Goal: Task Accomplishment & Management: Manage account settings

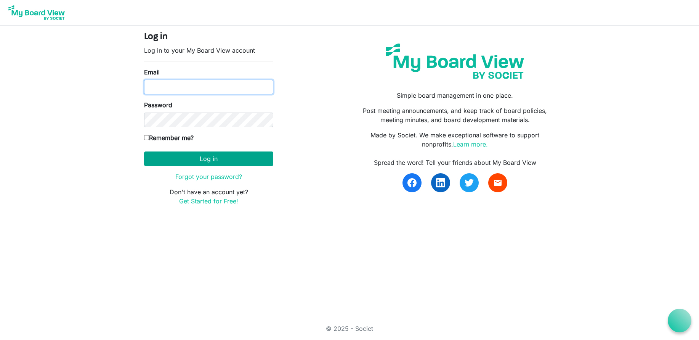
type input "intern@lovekckids.org"
click at [230, 163] on button "Log in" at bounding box center [208, 158] width 129 height 14
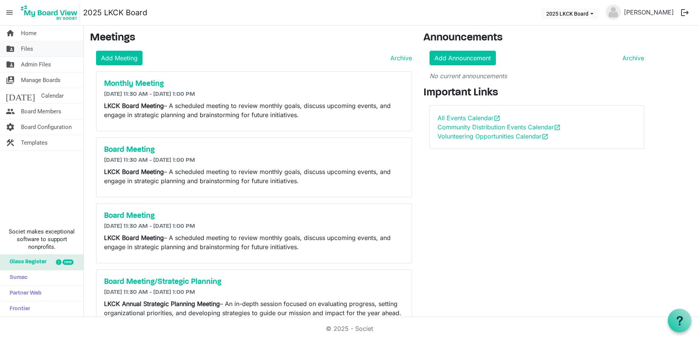
click at [37, 50] on link "folder_shared Files" at bounding box center [42, 48] width 84 height 15
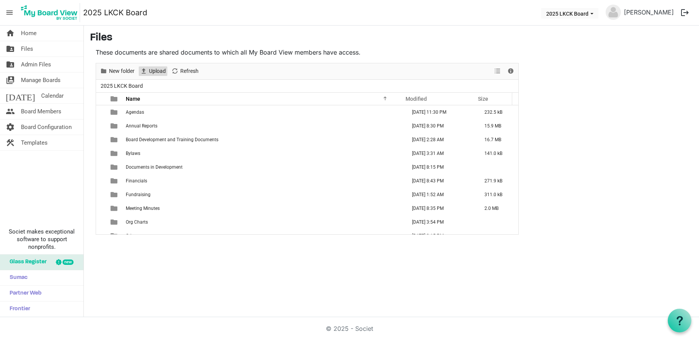
click at [152, 70] on span "Upload" at bounding box center [157, 71] width 18 height 10
click at [40, 31] on link "home Home" at bounding box center [42, 33] width 84 height 15
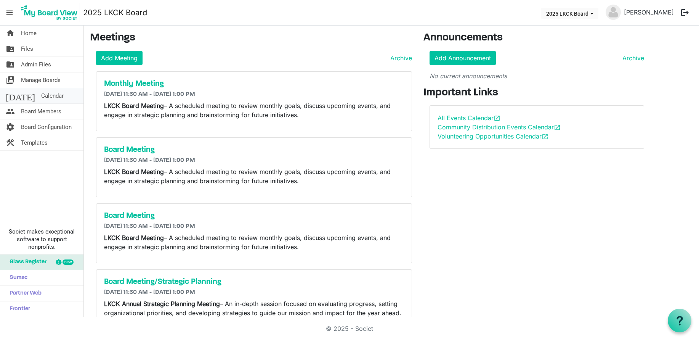
click at [52, 93] on link "[DATE] Calendar" at bounding box center [42, 95] width 84 height 15
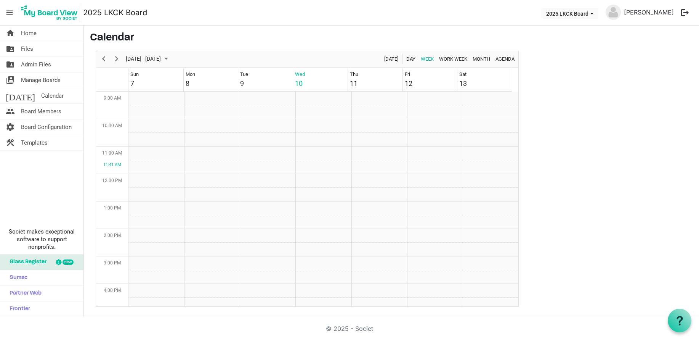
scroll to position [247, 0]
click at [45, 34] on link "home Home" at bounding box center [42, 33] width 84 height 15
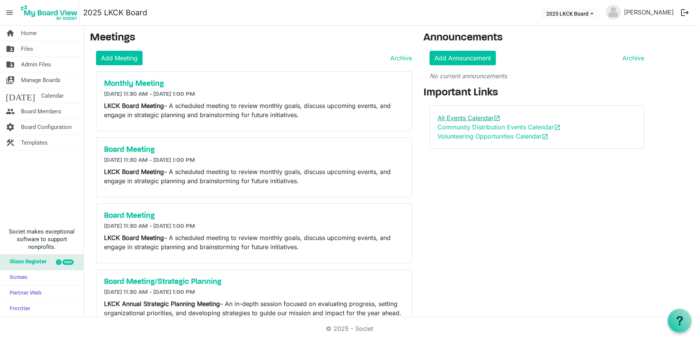
click at [474, 116] on link "All Events Calendar open_in_new" at bounding box center [469, 118] width 63 height 8
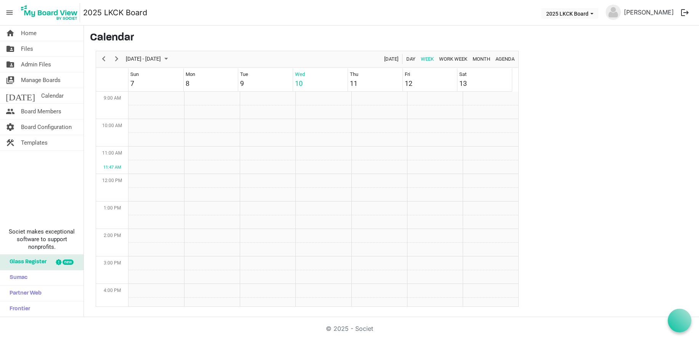
scroll to position [247, 0]
drag, startPoint x: 0, startPoint y: 0, endPoint x: 57, endPoint y: 33, distance: 65.6
click at [57, 33] on link "home Home" at bounding box center [42, 33] width 84 height 15
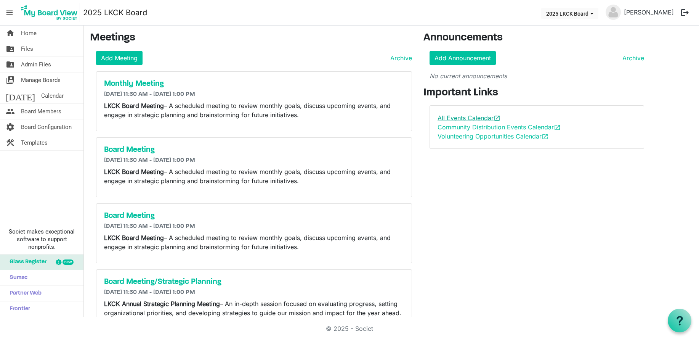
click at [473, 117] on link "All Events Calendar open_in_new" at bounding box center [469, 118] width 63 height 8
click at [51, 93] on link "[DATE] Calendar" at bounding box center [42, 95] width 84 height 15
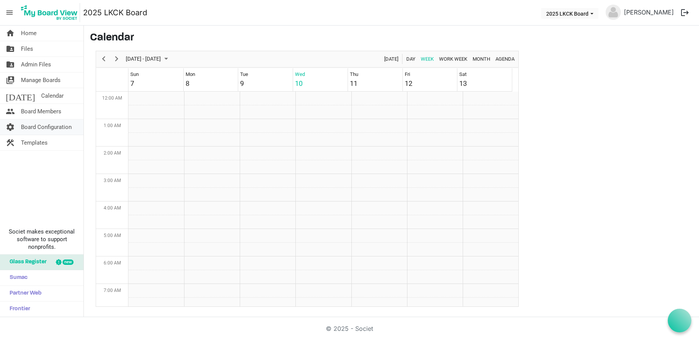
scroll to position [247, 0]
click at [59, 131] on span "Board Configuration" at bounding box center [46, 126] width 51 height 15
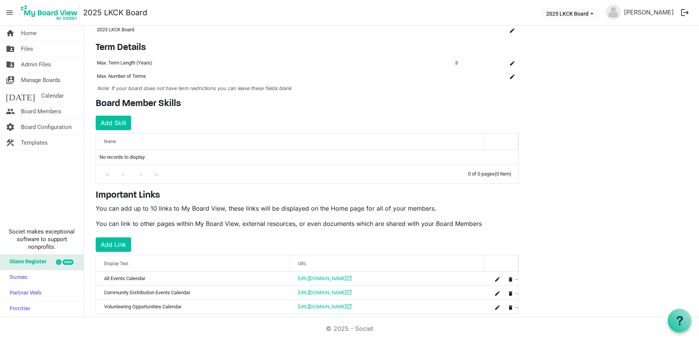
scroll to position [56, 0]
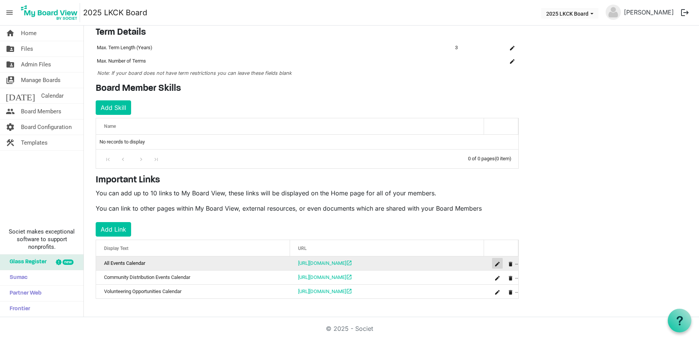
click at [495, 262] on button "is Command column column header" at bounding box center [497, 263] width 11 height 11
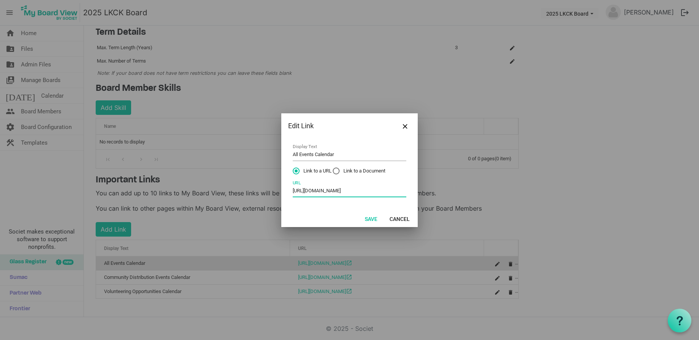
click at [363, 190] on input "https://calendar.google.com/calendar/u/0?cid=Y18wMGEyN2NkMmQ1NjE3OTI1ZTc2NWM0Mz…" at bounding box center [350, 191] width 114 height 12
paste input "GFyLmdvb2dsZS5jb20"
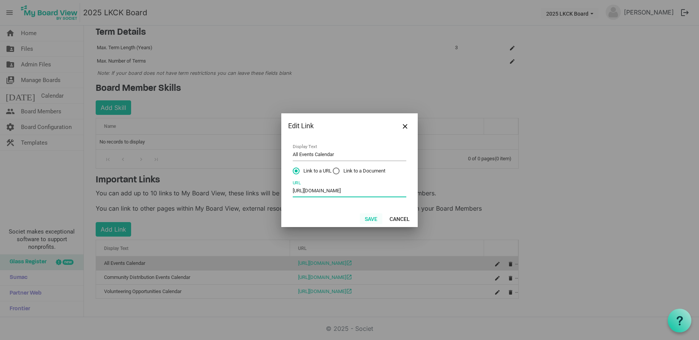
type input "https://calendar.google.com/calendar/u/0?cid=Y18wMGEyN2NkMmQ1NjE3OTI1ZTc2NWM0Mz…"
click at [373, 213] on button "Save" at bounding box center [371, 218] width 22 height 11
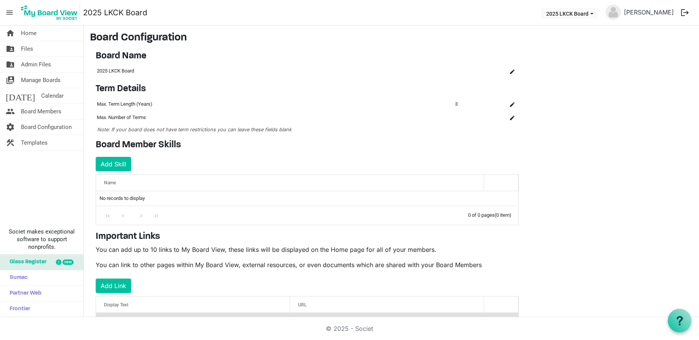
scroll to position [56, 0]
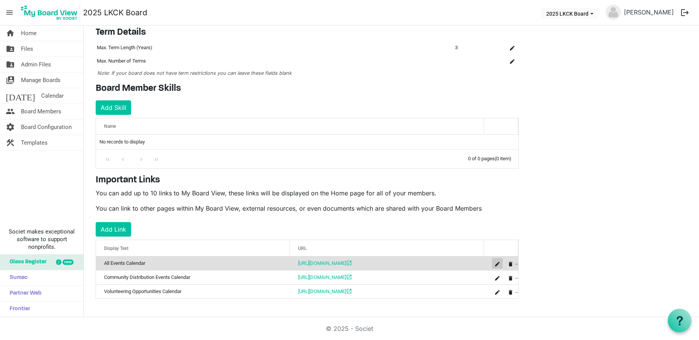
click at [499, 263] on span "is Command column column header" at bounding box center [497, 264] width 5 height 5
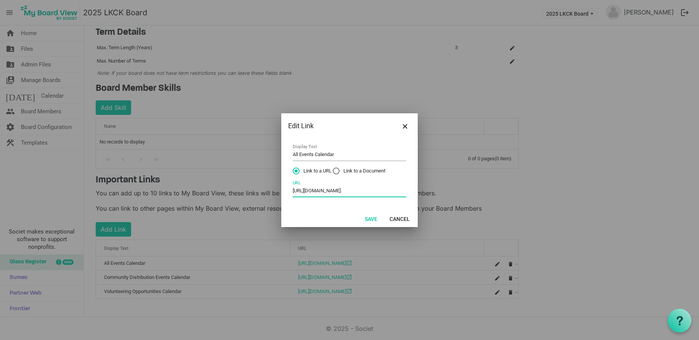
click at [347, 190] on input "https://calendar.google.com/calendar/u/0?cid=Y18wMGEyN2NkMmQ1NjE3OTI1ZTc2NWM0Mz…" at bounding box center [350, 191] width 114 height 12
paste input "GFyLmdvb2dsZS5jb20"
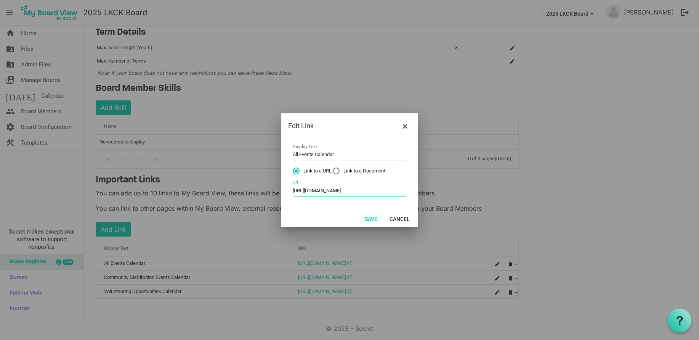
type input "https://calendar.google.com/calendar/u/0?cid=Y18wMGEyN2NkMmQ1NjE3OTI1ZTc2NWM0Mz…"
click at [376, 219] on button "Save" at bounding box center [371, 218] width 22 height 11
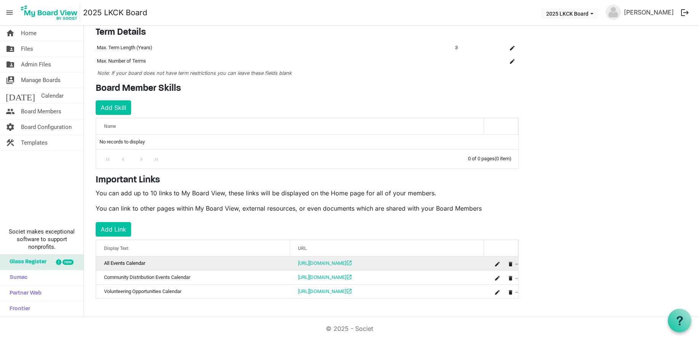
click at [504, 265] on div "is Command column column header" at bounding box center [504, 263] width 27 height 11
click at [491, 265] on div "is Command column column header" at bounding box center [504, 263] width 27 height 11
click at [510, 265] on span "is Command column column header" at bounding box center [511, 264] width 5 height 5
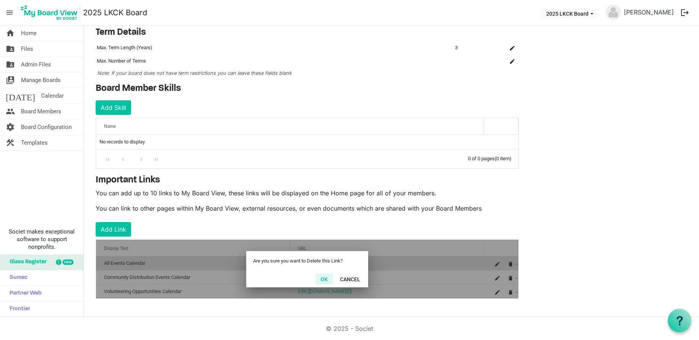
click at [322, 279] on button "OK" at bounding box center [324, 278] width 17 height 11
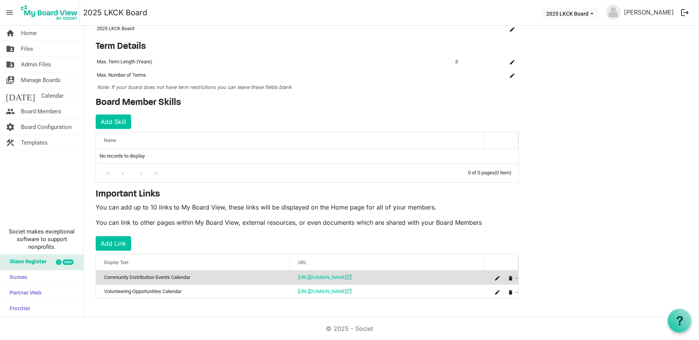
scroll to position [42, 0]
click at [112, 238] on button "Add Link" at bounding box center [113, 243] width 35 height 14
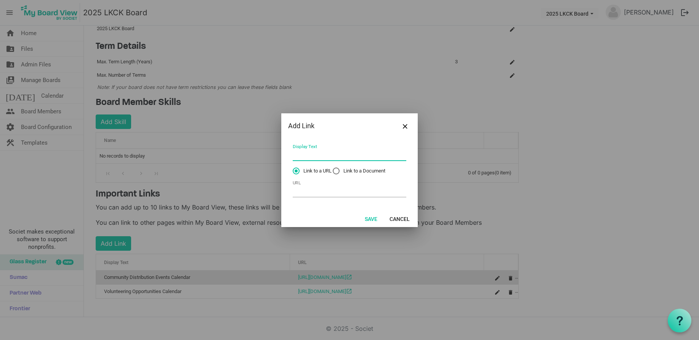
click at [326, 156] on input "Display Text" at bounding box center [350, 155] width 114 height 12
type input "All Events Calendar"
click at [354, 195] on input "URL" at bounding box center [350, 191] width 114 height 12
paste input "https://calendar.google.com/calendar/u/0?cid=Y18wMGEyN2NkMmQ1NjE3OTI1ZTc2NWM0Mz…"
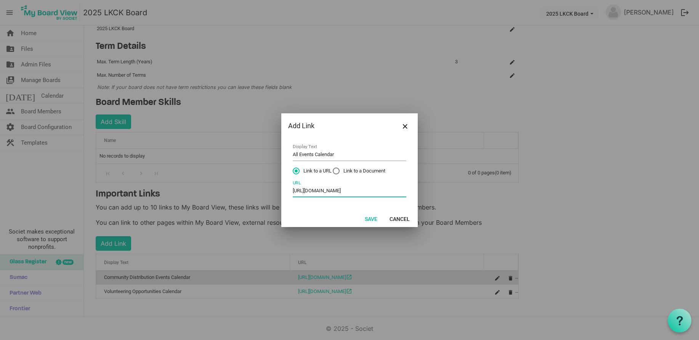
type input "https://calendar.google.com/calendar/u/0?cid=Y18wMGEyN2NkMmQ1NjE3OTI1ZTc2NWM0Mz…"
click at [371, 215] on button "Save" at bounding box center [371, 218] width 22 height 11
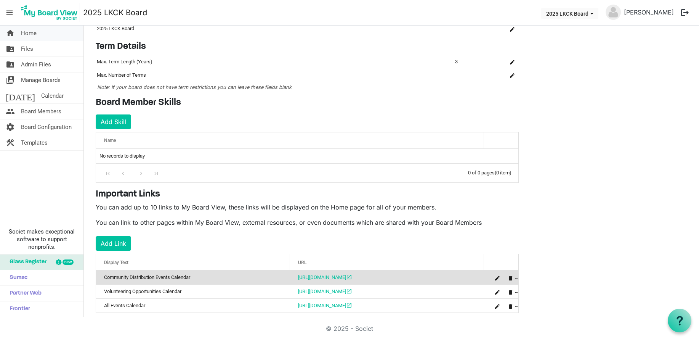
click at [39, 34] on link "home Home" at bounding box center [42, 33] width 84 height 15
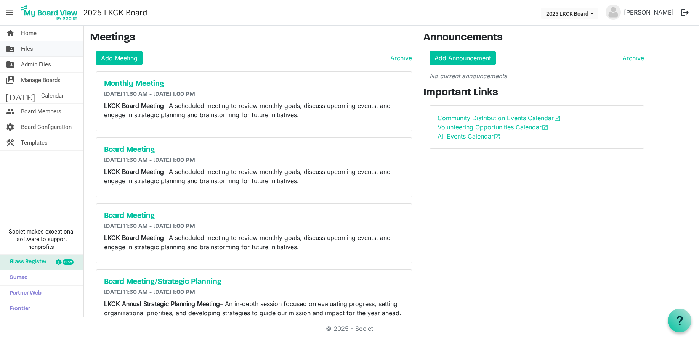
click at [34, 47] on link "folder_shared Files" at bounding box center [42, 48] width 84 height 15
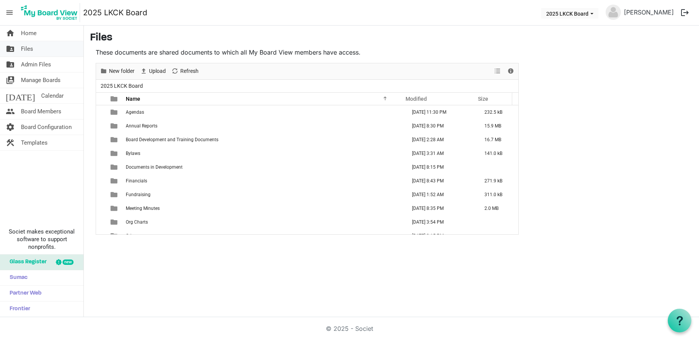
click at [32, 49] on span "Files" at bounding box center [27, 48] width 12 height 15
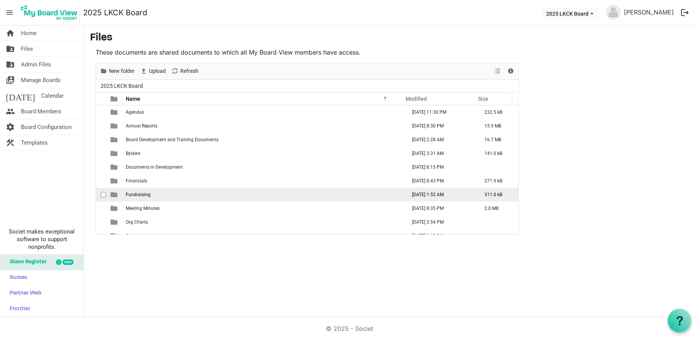
click at [136, 199] on td "Fundraising" at bounding box center [264, 195] width 281 height 14
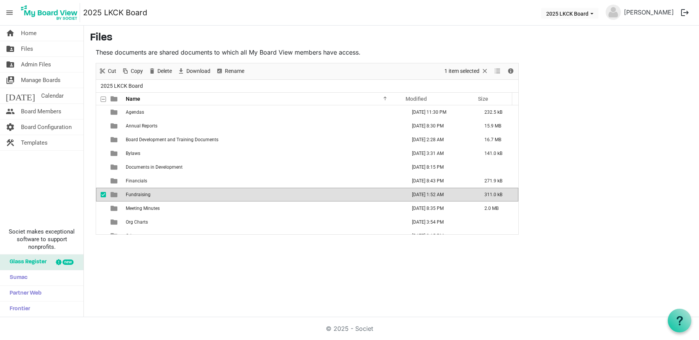
click at [136, 199] on td "Fundraising" at bounding box center [264, 195] width 281 height 14
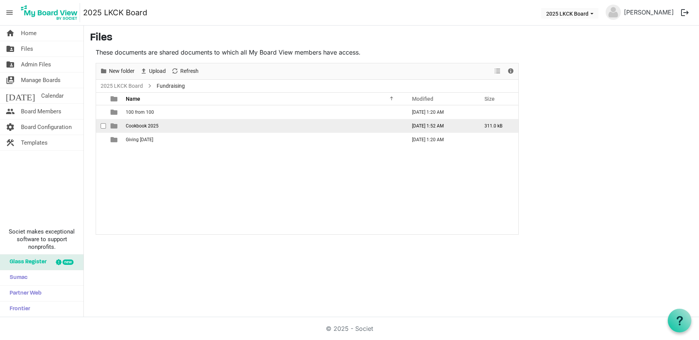
click at [148, 126] on span "Cookbook 2025" at bounding box center [142, 125] width 33 height 5
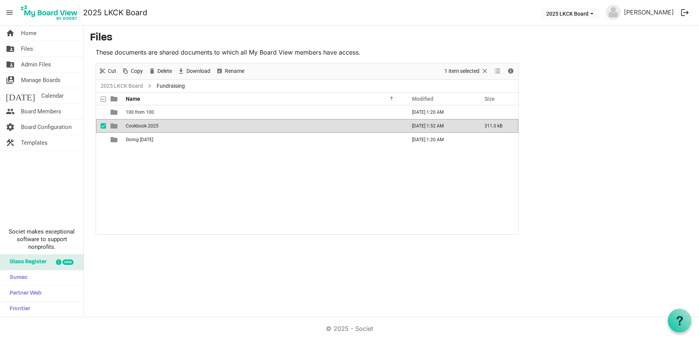
click at [148, 126] on span "Cookbook 2025" at bounding box center [142, 125] width 33 height 5
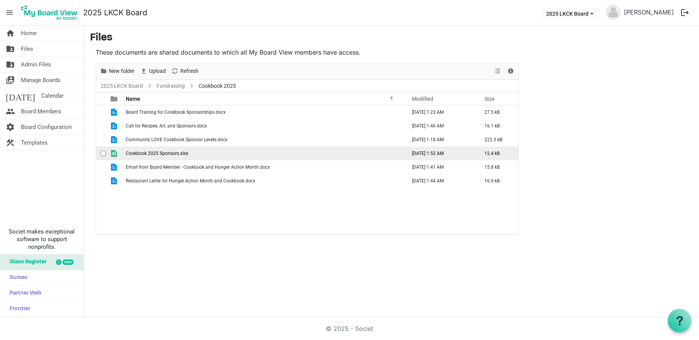
click at [148, 153] on span "Cookbook 2025 Sponsors.xlsx" at bounding box center [157, 153] width 63 height 5
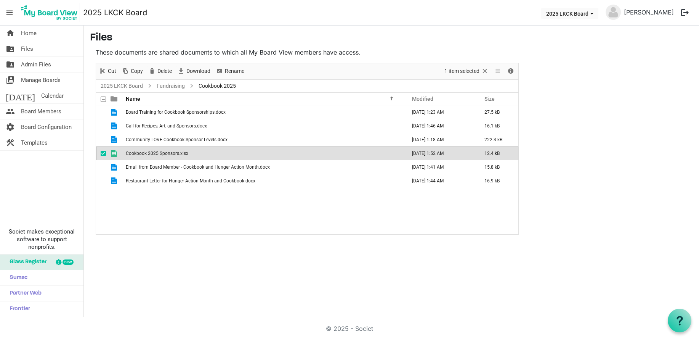
click at [185, 152] on span "Cookbook 2025 Sponsors.xlsx" at bounding box center [157, 153] width 63 height 5
click at [196, 72] on span "Download" at bounding box center [199, 71] width 26 height 10
